Goal: Contribute content: Contribute content

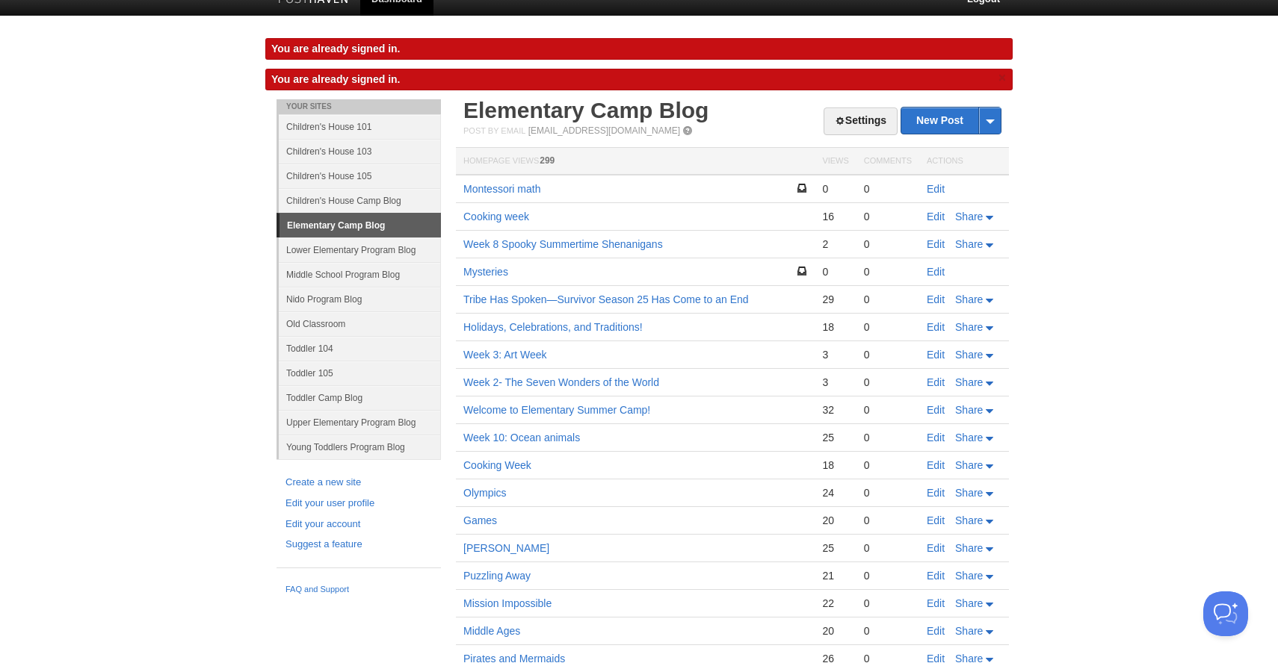
scroll to position [21, 0]
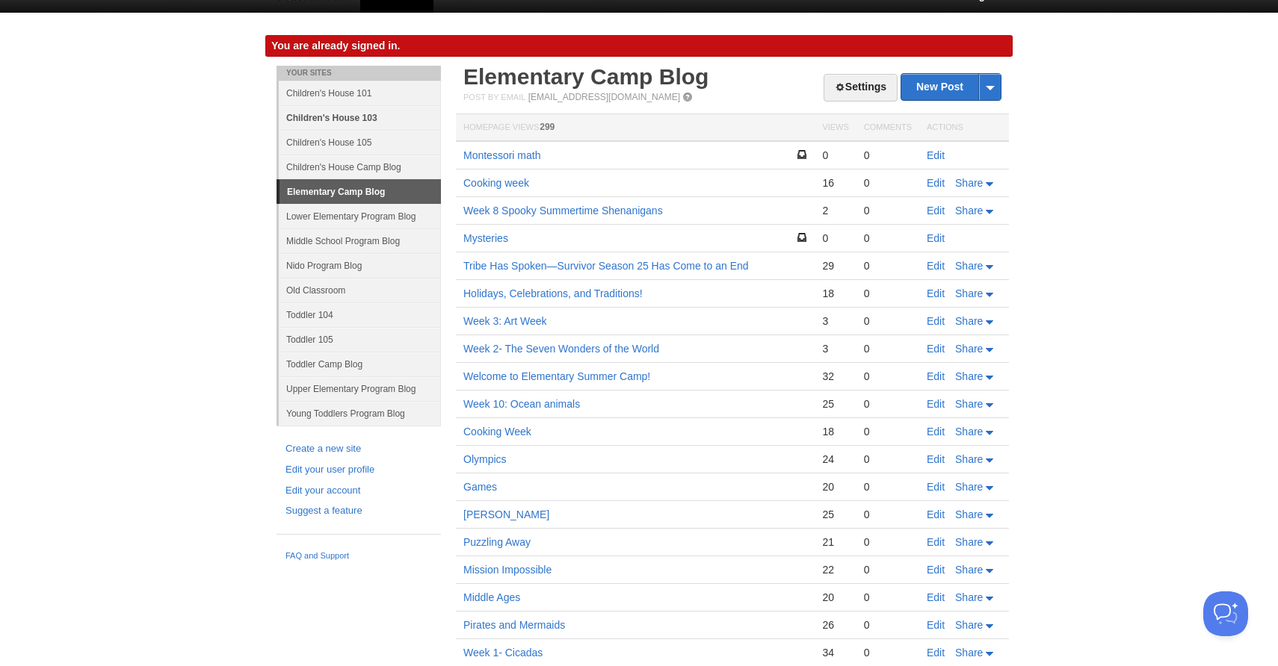
click at [328, 118] on link "Children's House 103" at bounding box center [360, 117] width 162 height 25
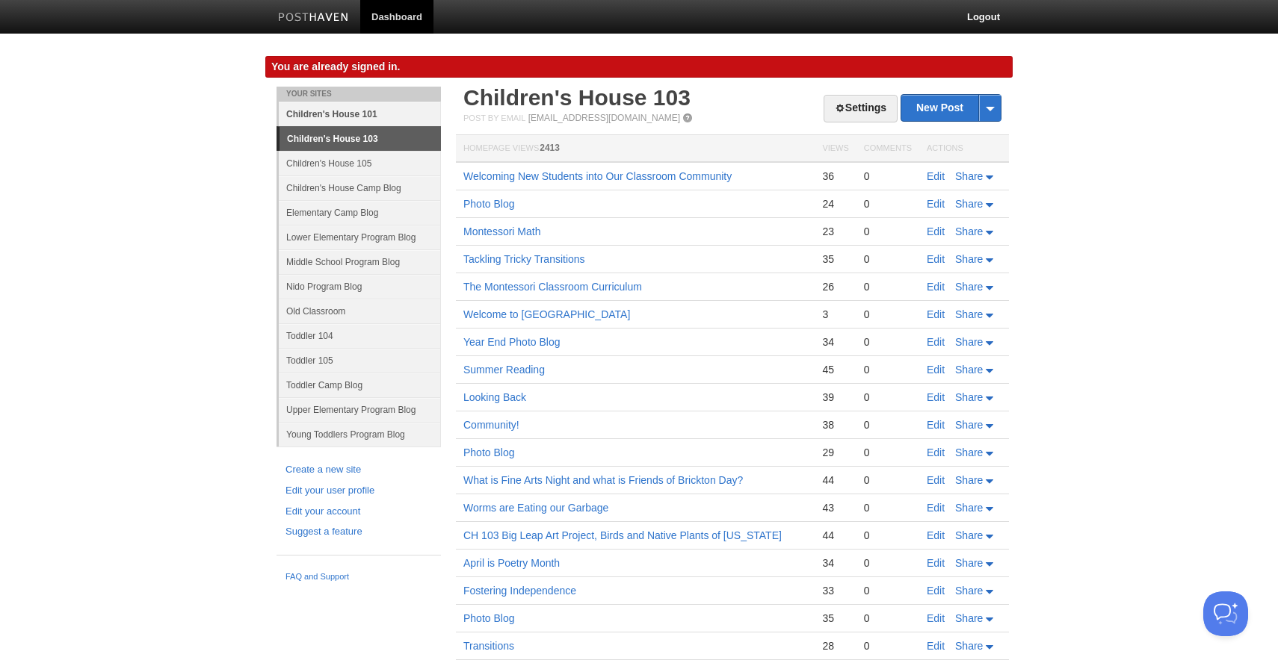
click at [334, 112] on link "Children's House 101" at bounding box center [360, 114] width 162 height 25
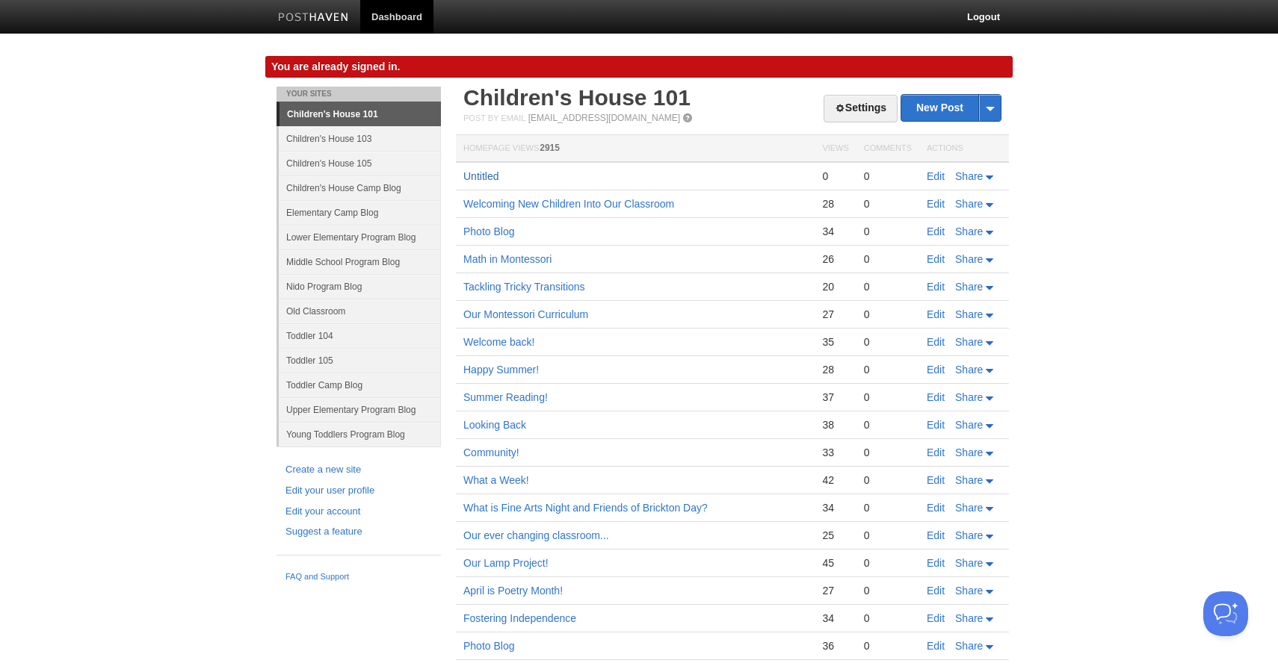
click at [491, 175] on link "Untitled" at bounding box center [480, 176] width 35 height 12
click at [332, 163] on link "Children's House 105" at bounding box center [360, 163] width 162 height 25
click at [354, 162] on link "Children's House 105" at bounding box center [360, 163] width 162 height 25
click at [360, 161] on link "Children's House 105" at bounding box center [360, 163] width 162 height 25
click at [320, 164] on link "Children's House 105" at bounding box center [360, 163] width 162 height 25
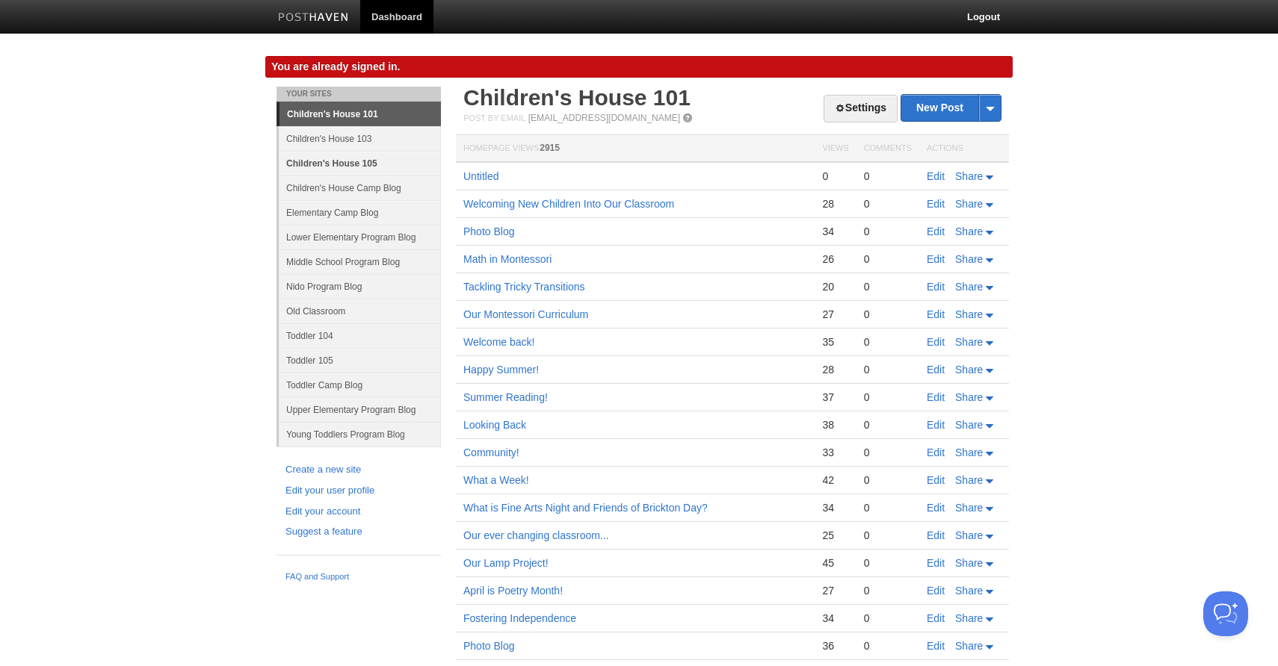
click at [320, 164] on link "Children's House 105" at bounding box center [360, 163] width 162 height 25
click at [321, 215] on link "Elementary Camp Blog" at bounding box center [360, 212] width 162 height 25
click at [309, 180] on link "Children's House Camp Blog" at bounding box center [360, 188] width 162 height 25
click at [308, 166] on link "Children's House 105" at bounding box center [360, 163] width 162 height 25
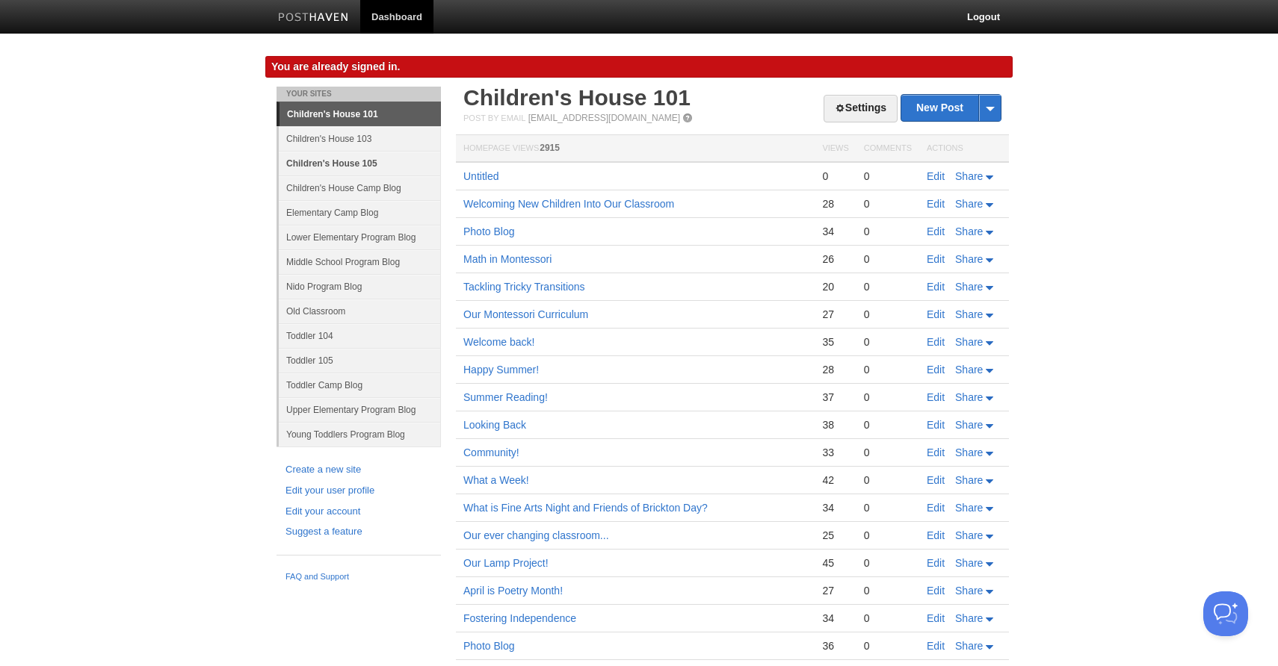
click at [308, 166] on link "Children's House 105" at bounding box center [360, 163] width 162 height 25
click at [316, 163] on link "Children's House 105" at bounding box center [360, 163] width 162 height 25
click at [355, 162] on link "Children's House 105" at bounding box center [360, 163] width 162 height 25
click at [317, 158] on link "Children's House 105" at bounding box center [360, 163] width 162 height 25
click at [315, 163] on link "Children's House 105" at bounding box center [360, 163] width 162 height 25
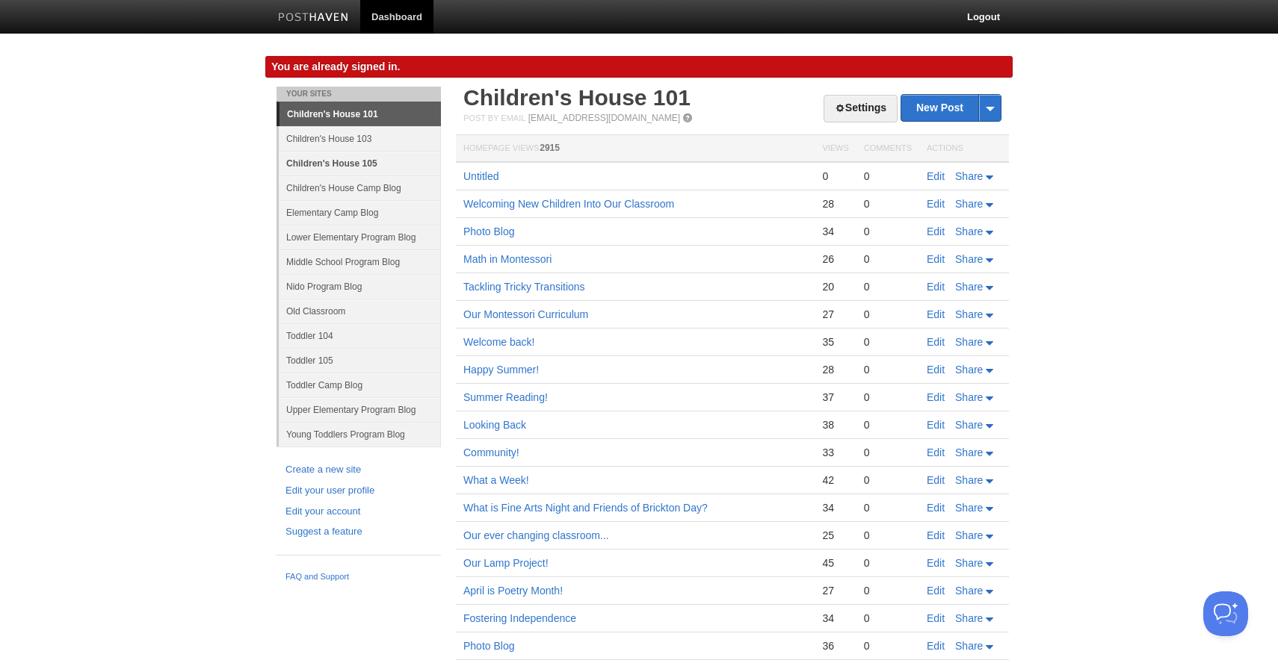
click at [315, 163] on link "Children's House 105" at bounding box center [360, 163] width 162 height 25
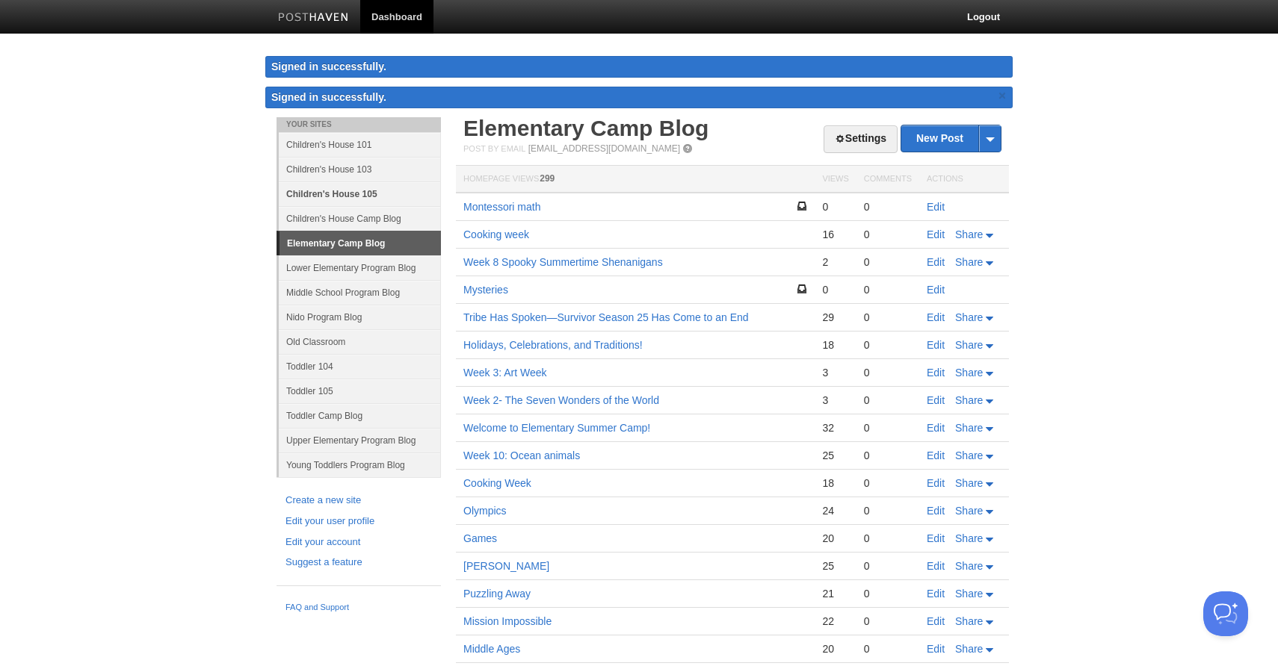
click at [332, 192] on link "Children's House 105" at bounding box center [360, 194] width 162 height 25
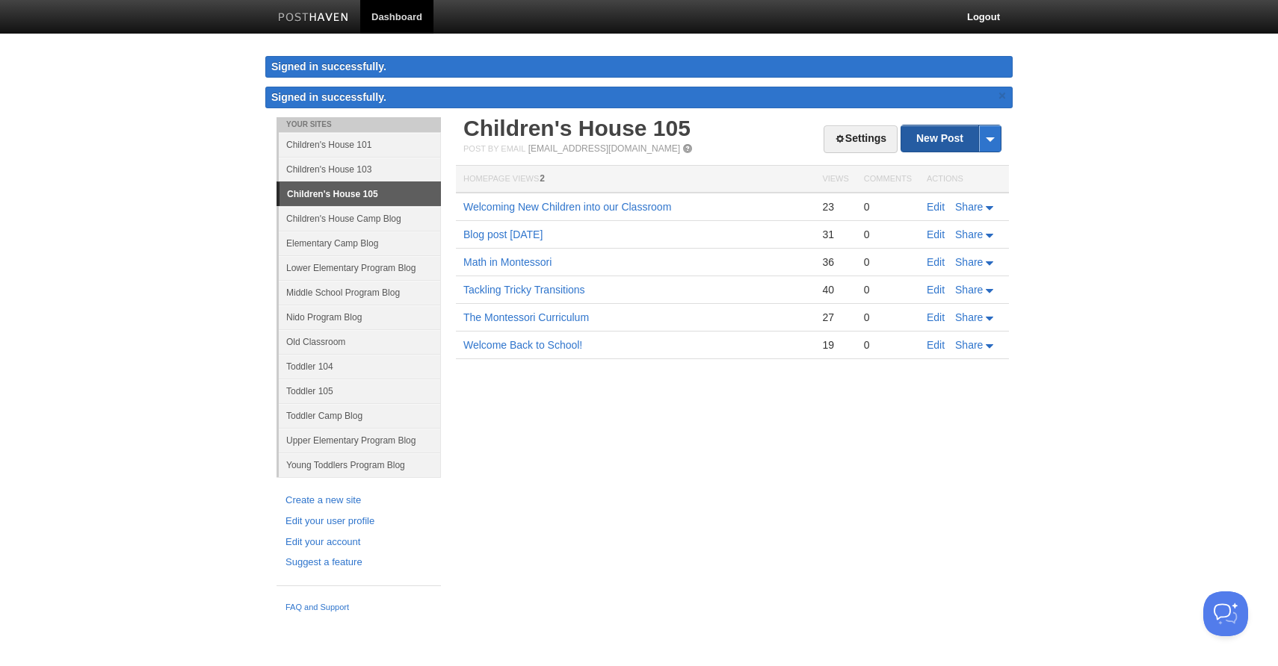
click at [946, 137] on link "New Post" at bounding box center [950, 139] width 99 height 26
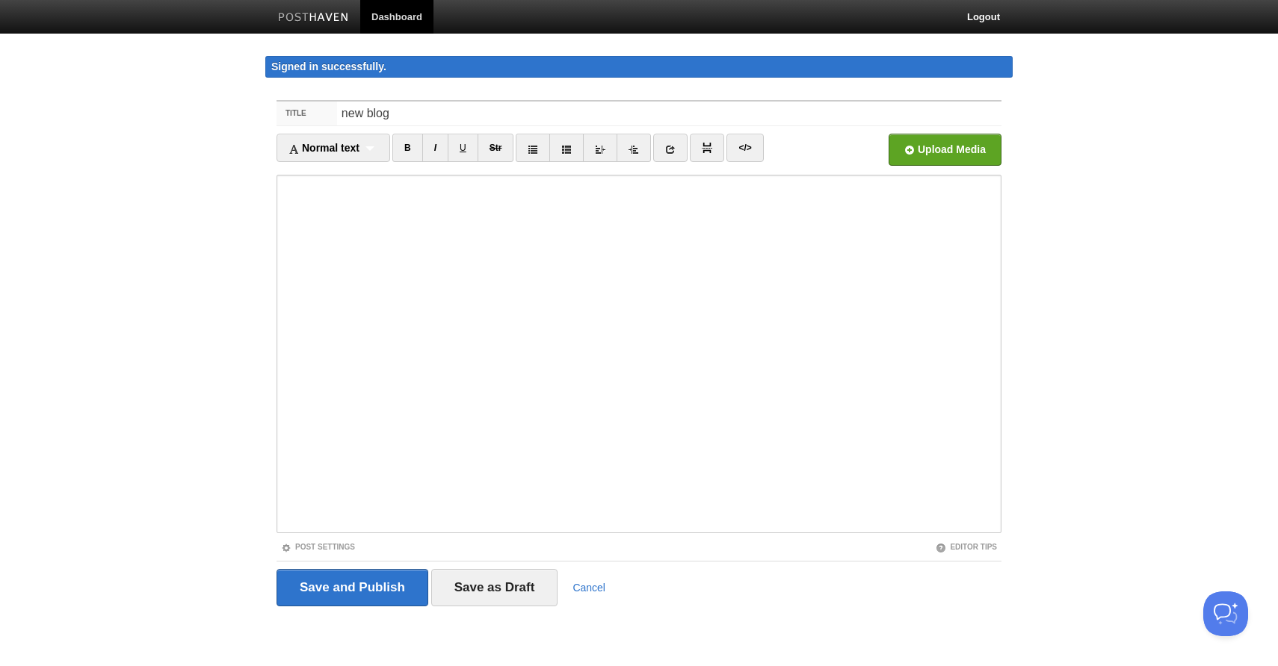
type input "new blog"
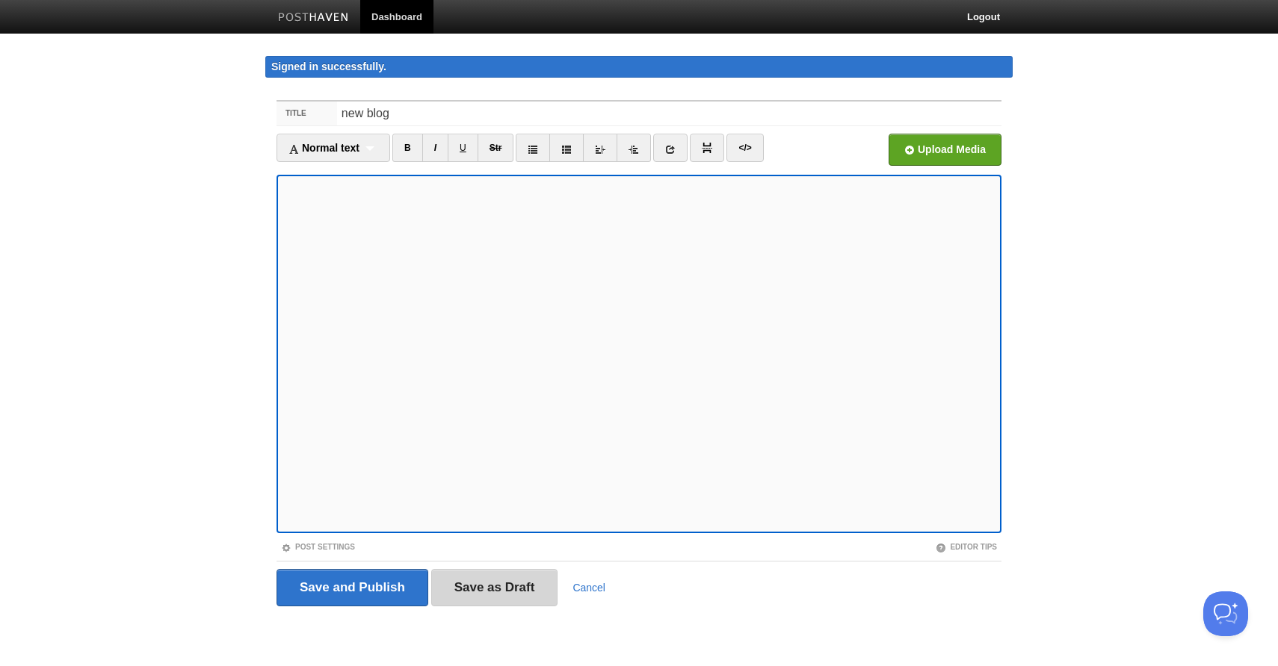
click at [483, 587] on input "Save as Draft" at bounding box center [494, 587] width 127 height 37
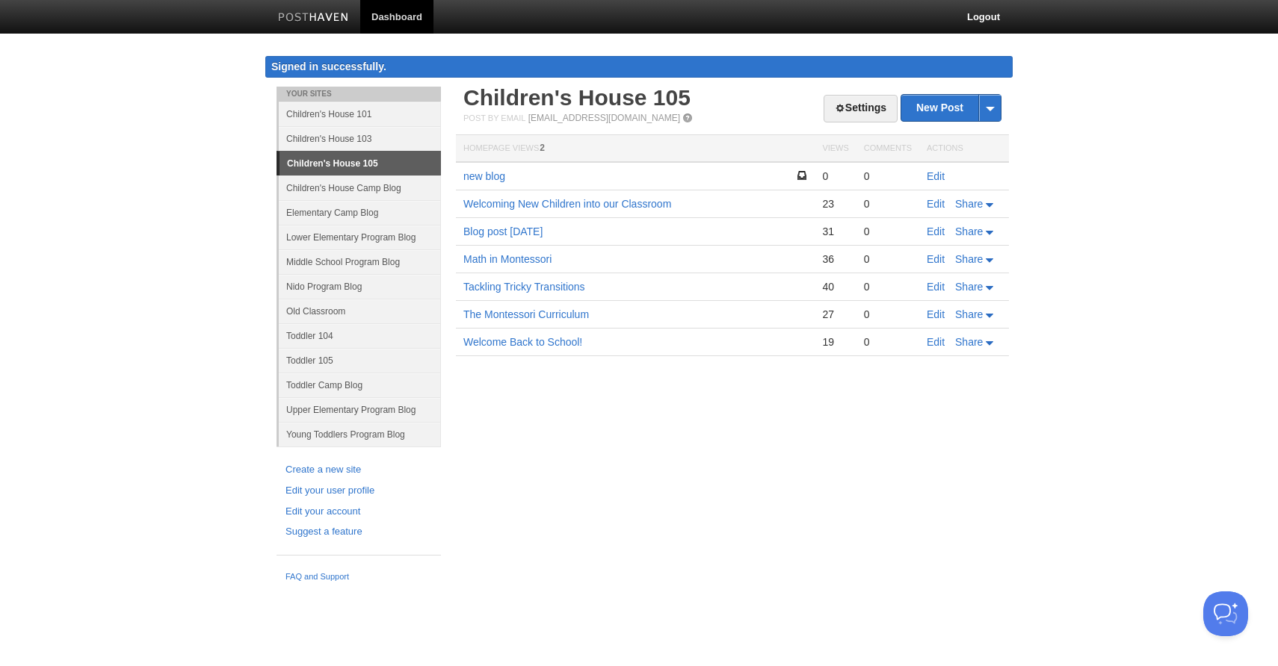
click at [548, 178] on td "new blog" at bounding box center [635, 176] width 359 height 28
click at [932, 176] on link "Edit" at bounding box center [935, 176] width 18 height 12
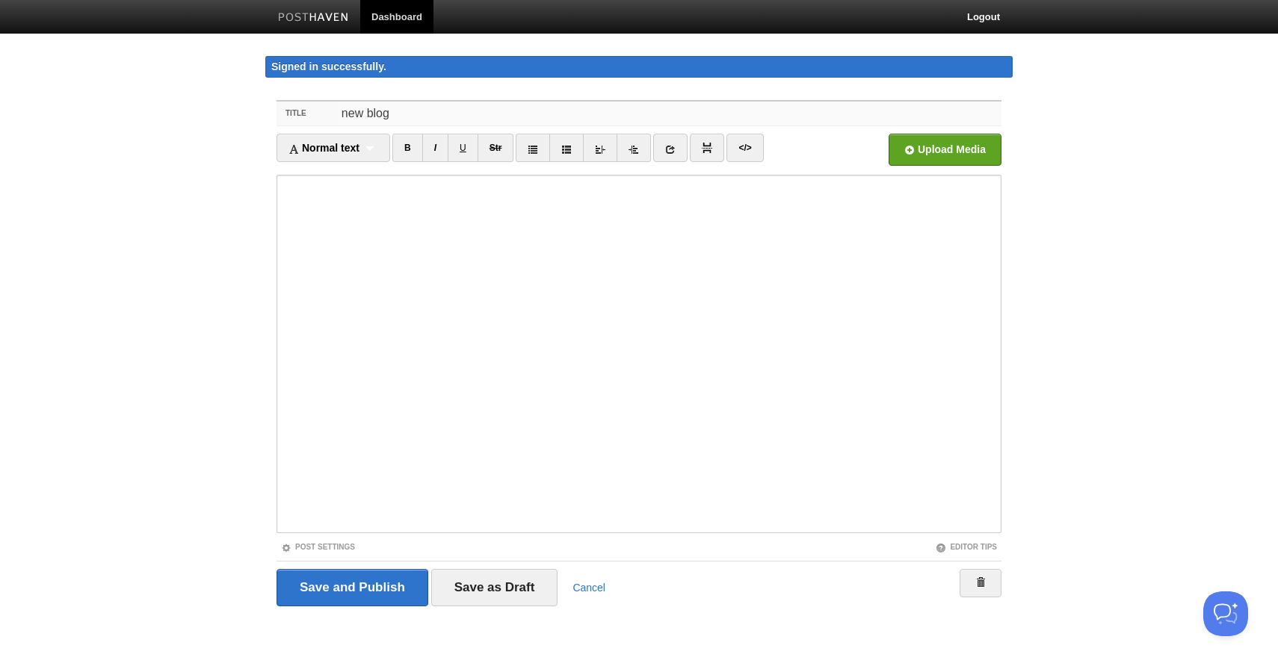
click at [447, 113] on input "new blog" at bounding box center [669, 114] width 664 height 24
type input "n"
type input "Why is it work?"
click at [496, 587] on input "Save as Draft" at bounding box center [494, 587] width 127 height 37
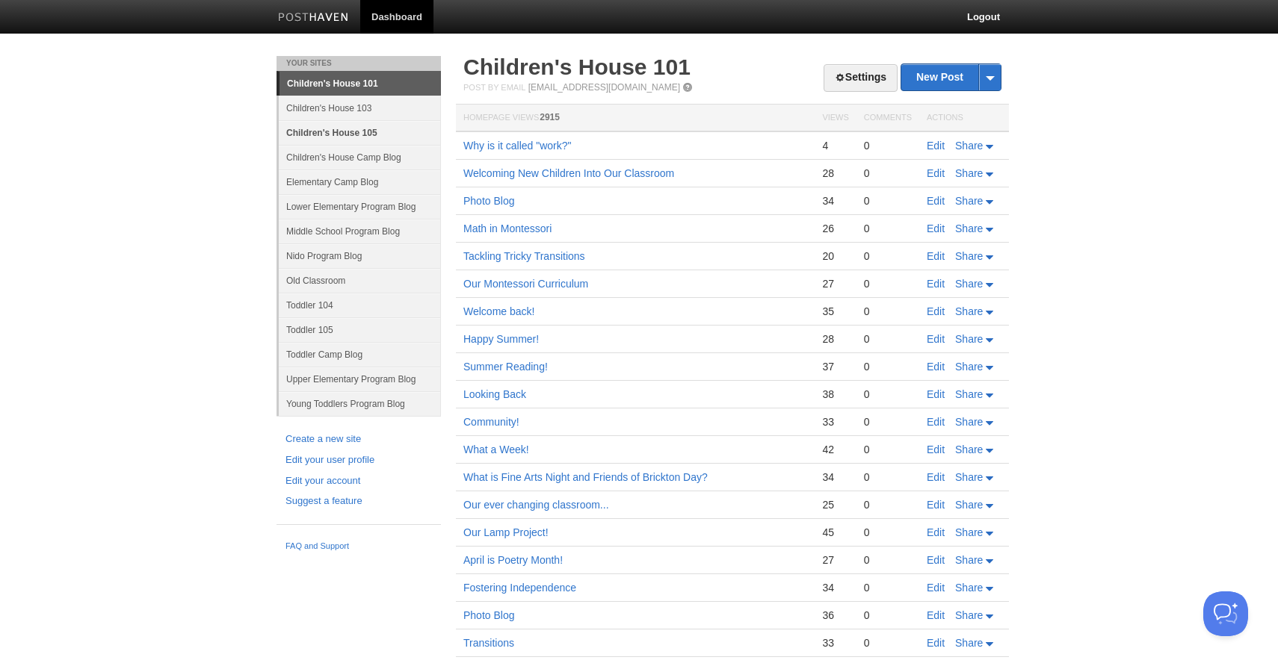
click at [328, 132] on link "Children's House 105" at bounding box center [360, 132] width 162 height 25
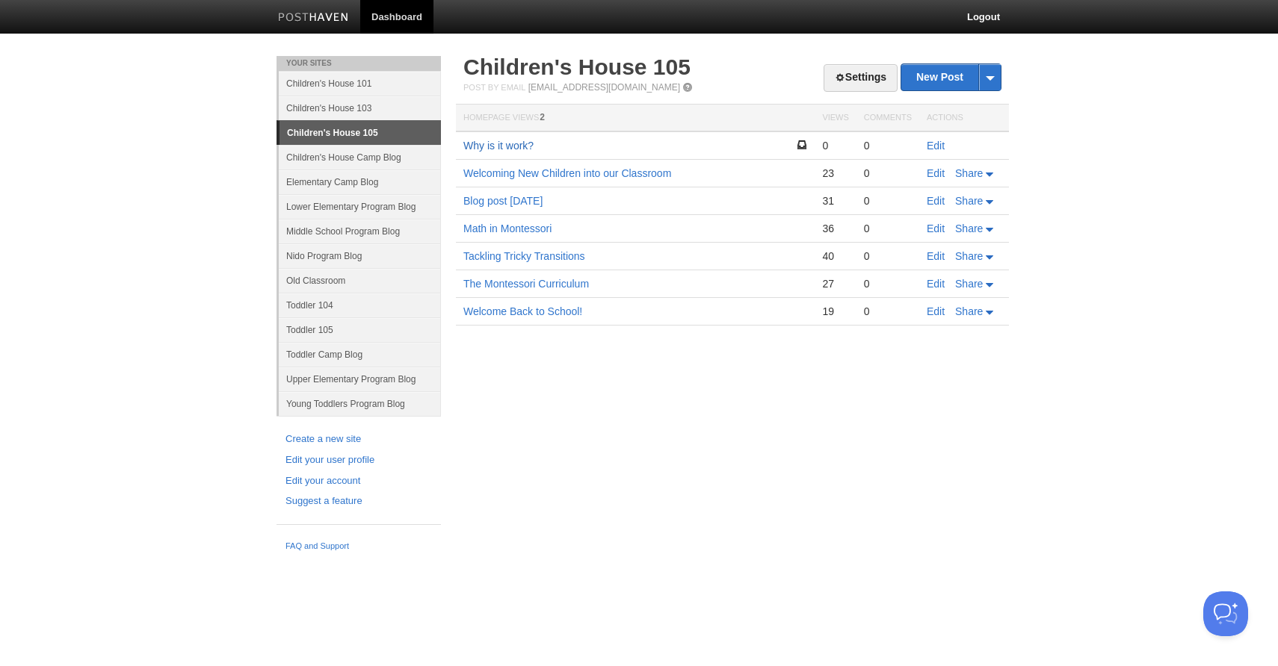
click at [513, 146] on link "Why is it work?" at bounding box center [498, 146] width 70 height 12
